Goal: Task Accomplishment & Management: Use online tool/utility

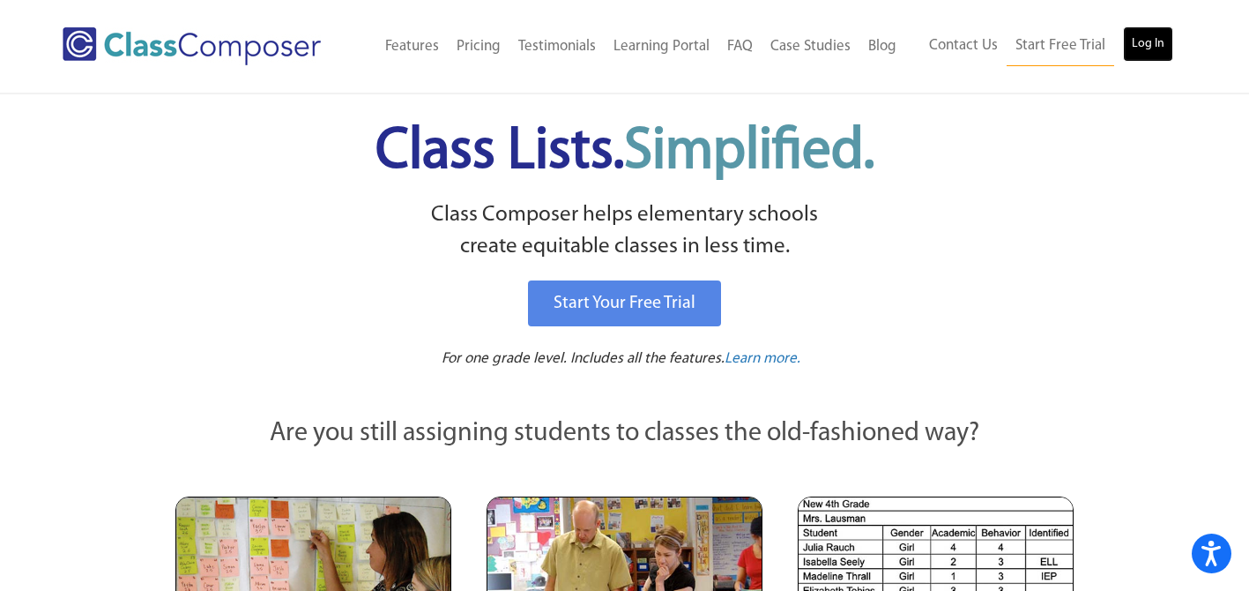
click at [1154, 42] on link "Log In" at bounding box center [1148, 43] width 50 height 35
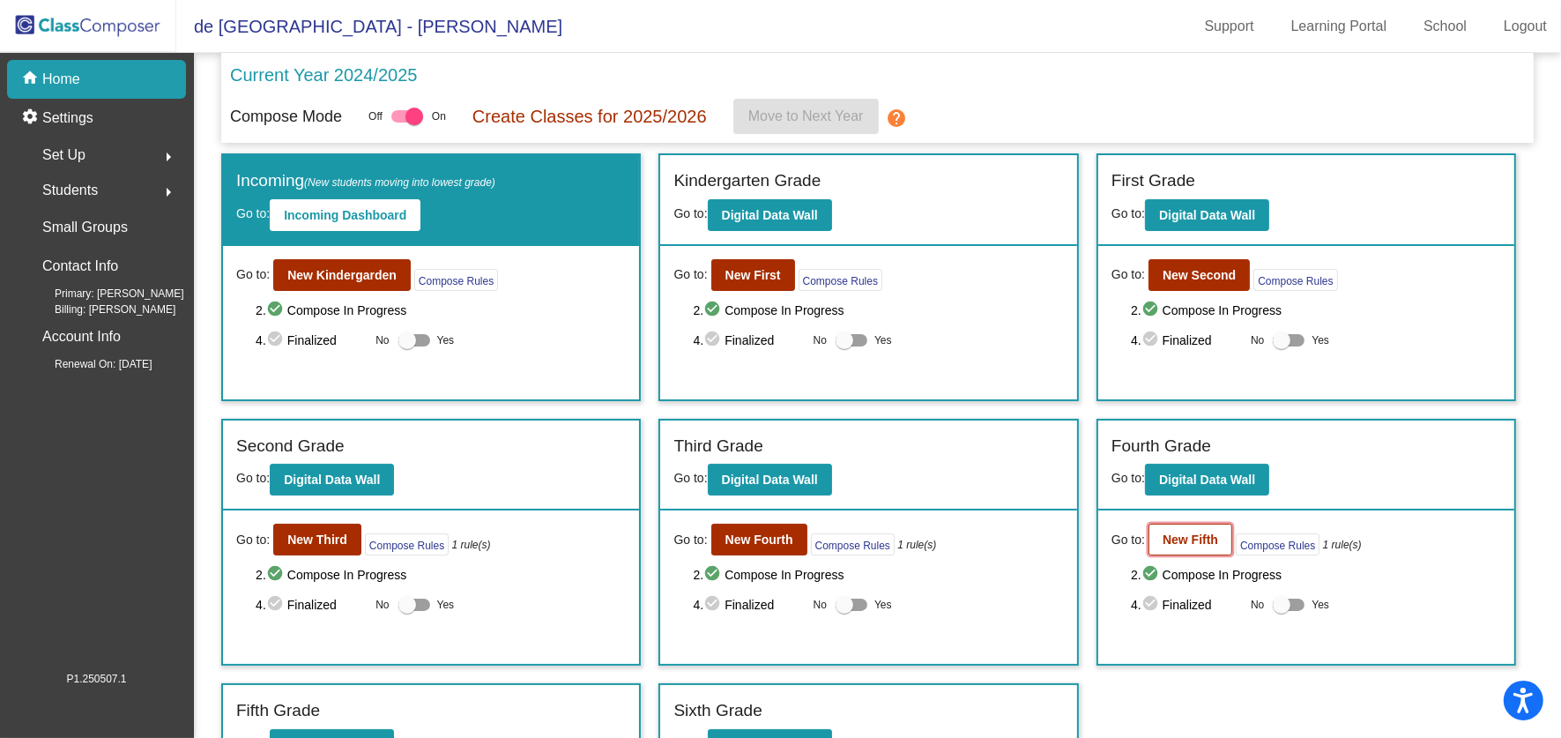
click at [1163, 532] on b "New Fifth" at bounding box center [1191, 539] width 56 height 14
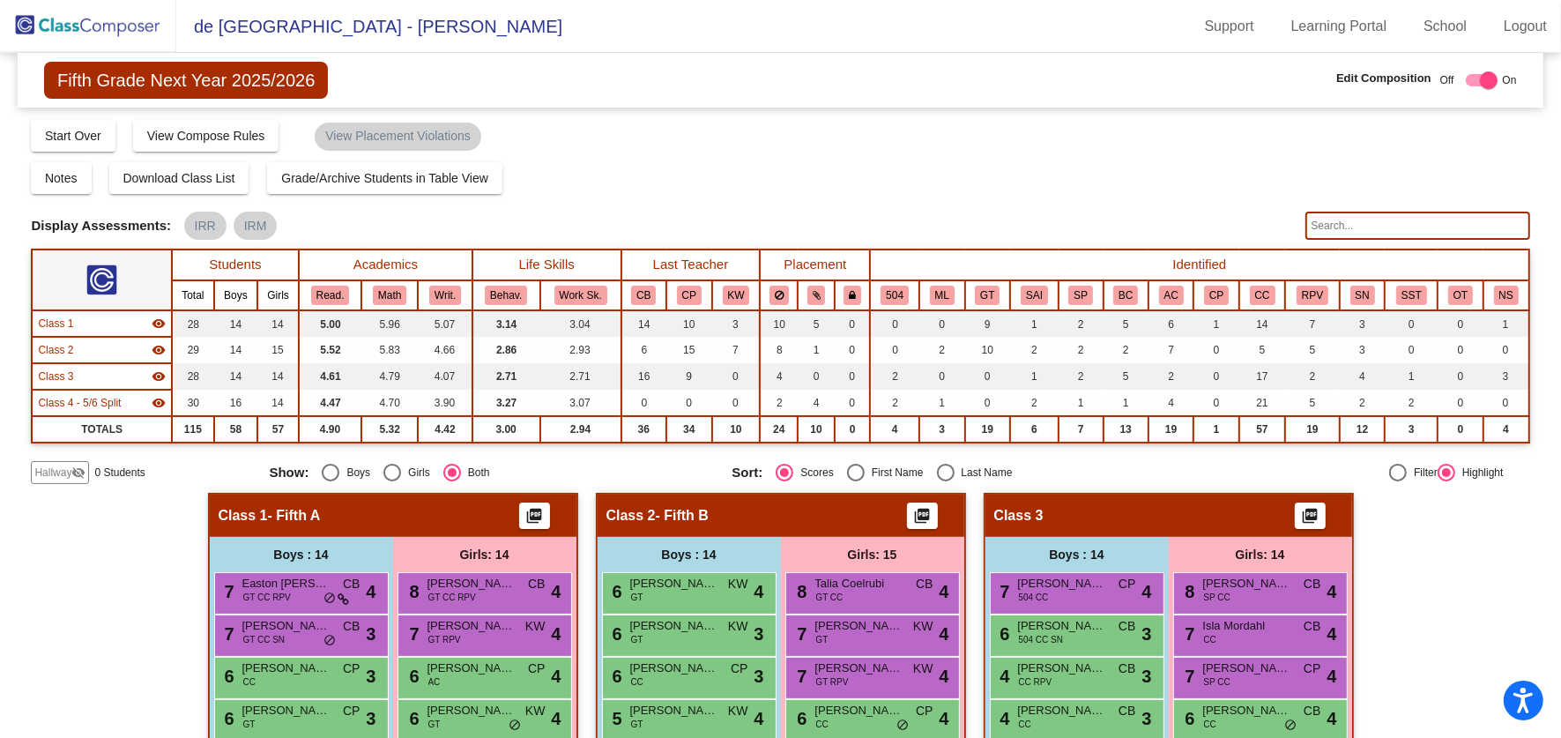
click at [1327, 224] on input "text" at bounding box center [1417, 226] width 225 height 28
click at [987, 286] on button "GT" at bounding box center [987, 295] width 25 height 19
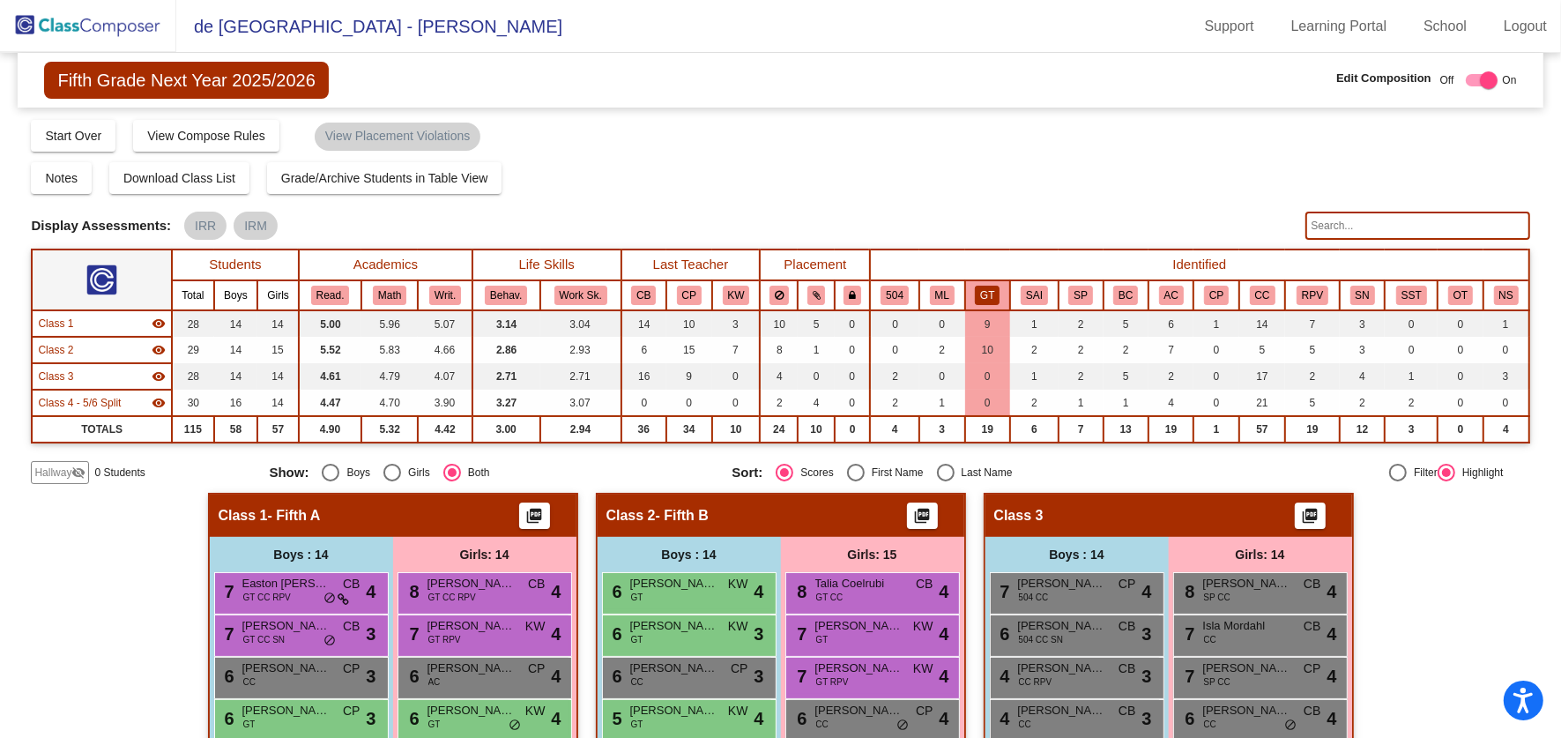
click at [1323, 230] on input "text" at bounding box center [1417, 226] width 225 height 28
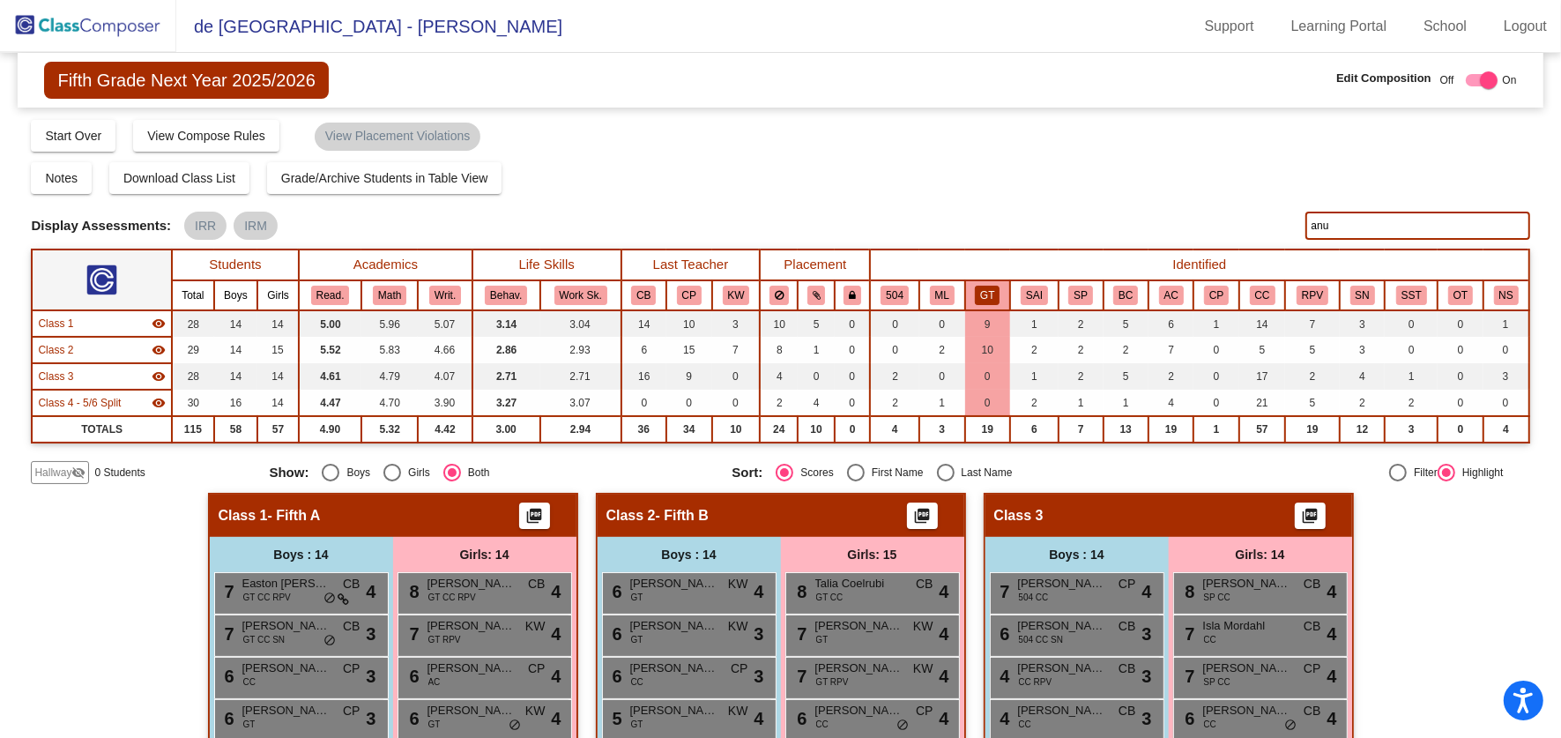
type input "anu"
